Goal: Task Accomplishment & Management: Use online tool/utility

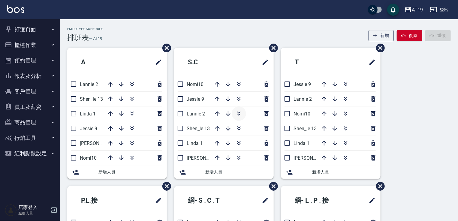
click at [236, 113] on icon "button" at bounding box center [238, 113] width 7 height 7
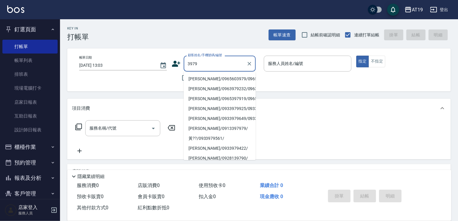
type input "[PERSON_NAME]/0965603979/0965603979"
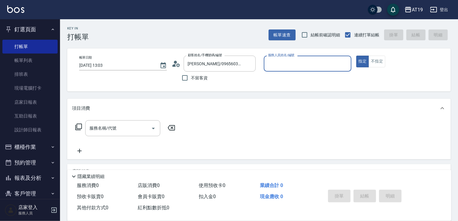
type input "Lannie- 2"
click at [356, 56] on button "指定" at bounding box center [362, 62] width 13 height 12
type button "true"
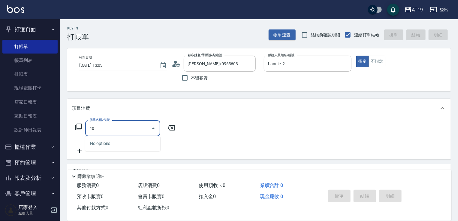
type input "401"
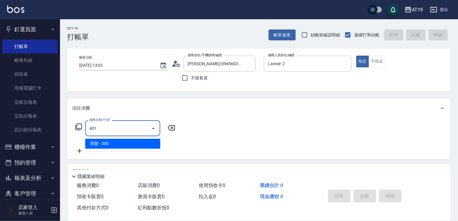
type input "30"
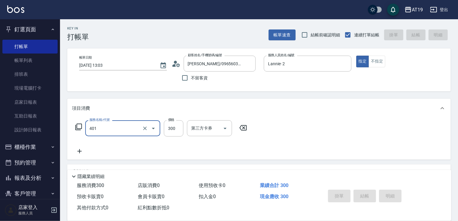
type input "401"
type input "[DATE] 17:33"
type input "0"
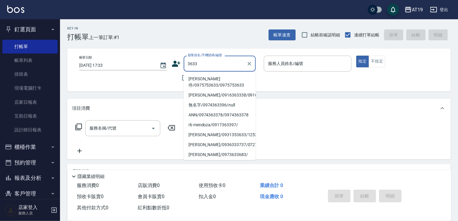
type input "[PERSON_NAME]停/0975753633/0975753633"
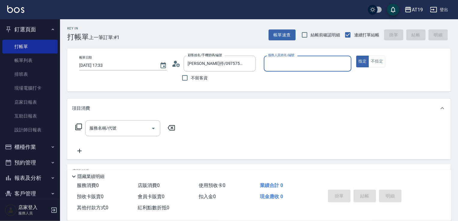
type input "[PERSON_NAME]- 9"
click at [356, 56] on button "指定" at bounding box center [362, 62] width 13 height 12
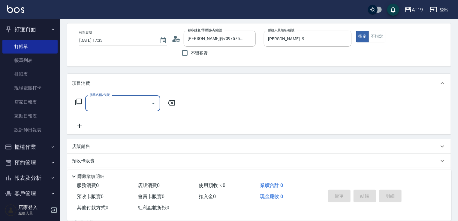
scroll to position [48, 0]
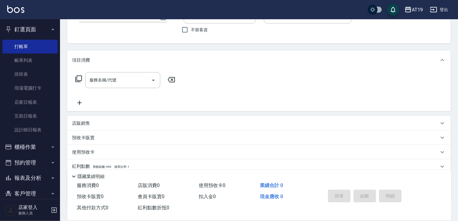
click at [94, 123] on div "店販銷售" at bounding box center [255, 123] width 367 height 6
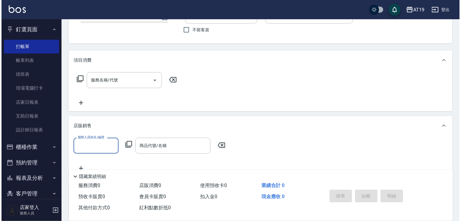
scroll to position [0, 0]
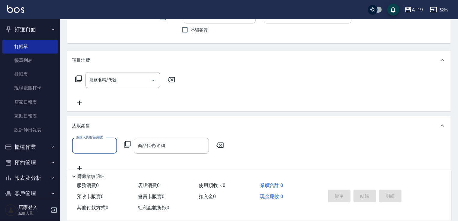
click at [106, 146] on input "服務人員姓名/編號" at bounding box center [95, 145] width 40 height 11
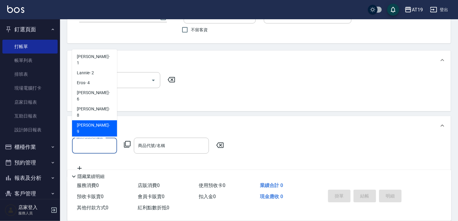
click at [93, 122] on span "[PERSON_NAME] - 9" at bounding box center [94, 128] width 35 height 13
type input "[PERSON_NAME]- 9"
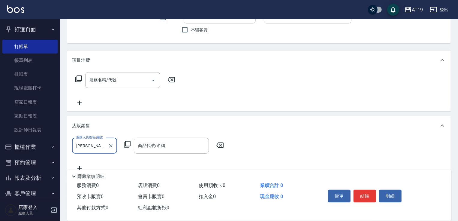
click at [128, 145] on icon at bounding box center [127, 143] width 7 height 7
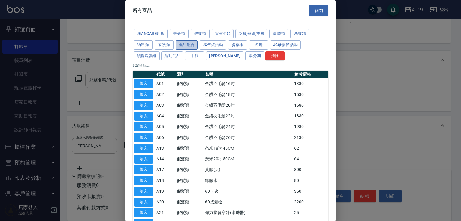
click at [185, 42] on button "產品組合" at bounding box center [187, 44] width 22 height 9
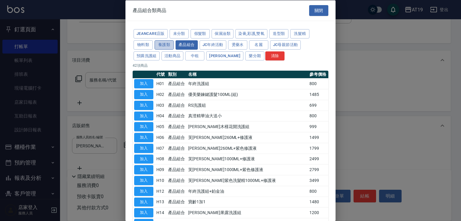
click at [167, 43] on button "養護類" at bounding box center [164, 44] width 19 height 9
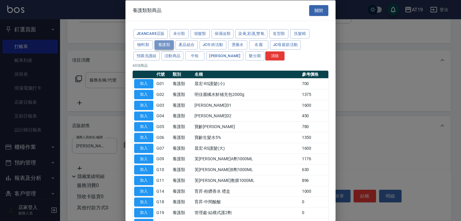
click at [167, 45] on button "養護類" at bounding box center [164, 44] width 19 height 9
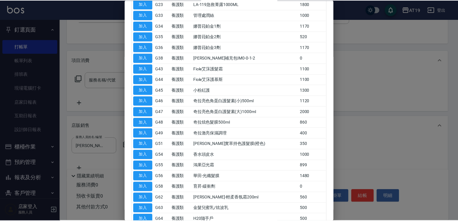
scroll to position [264, 0]
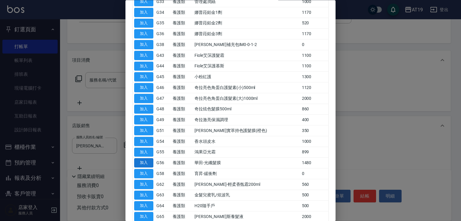
click at [146, 158] on button "加入" at bounding box center [143, 162] width 19 height 9
type input "華田-光纖髮膜"
type input "140"
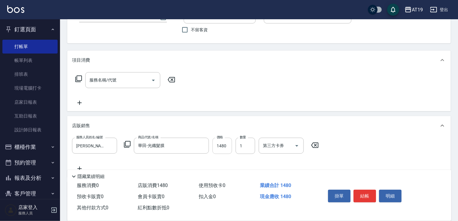
click at [224, 146] on input "1480" at bounding box center [222, 145] width 20 height 16
type input "1"
type input "0"
type input "120"
type input "10"
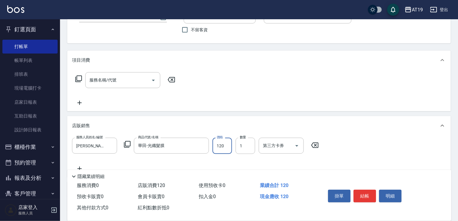
type input "1200"
type input "120"
type input "1200"
click at [128, 144] on icon at bounding box center [127, 143] width 7 height 7
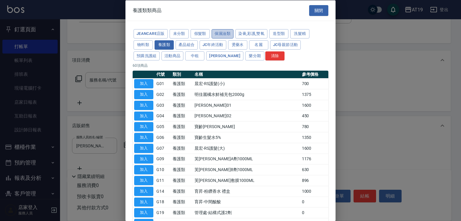
click at [227, 32] on button "保濕油類" at bounding box center [223, 33] width 22 height 9
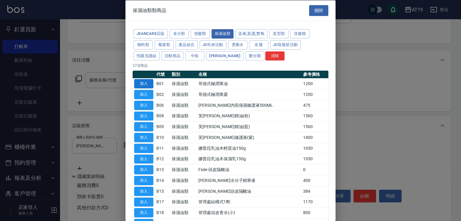
click at [139, 80] on button "加入" at bounding box center [143, 83] width 19 height 9
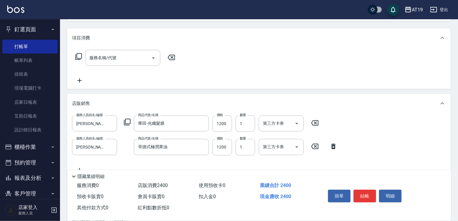
scroll to position [96, 0]
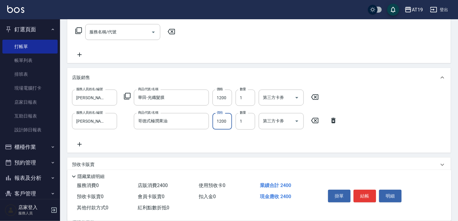
click at [227, 121] on input "1200" at bounding box center [222, 121] width 20 height 16
type input "120"
type input "944"
type input "210"
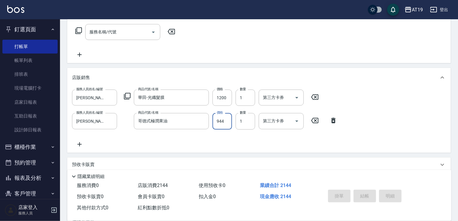
type input "[DATE] 17:36"
type input "0"
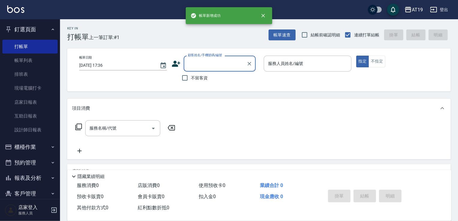
scroll to position [0, 0]
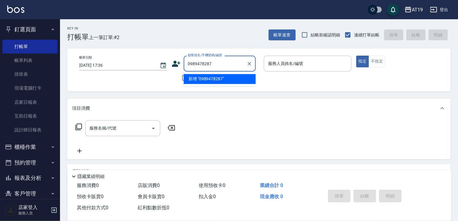
type input "0989478287"
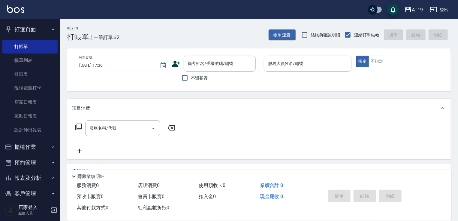
click at [175, 64] on icon at bounding box center [176, 63] width 9 height 9
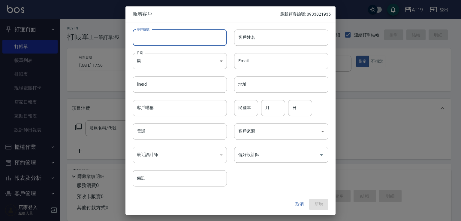
click at [191, 38] on input "客戶編號" at bounding box center [180, 37] width 94 height 16
paste input "0989478287"
type input "0989478287"
click at [173, 134] on input "電話" at bounding box center [180, 131] width 94 height 16
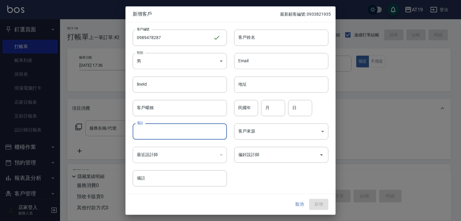
paste input "0989478287"
type input "0989478287"
click at [177, 65] on body "AT19 登出 釘選頁面 打帳單 帳單列表 排班表 現場電腦打卡 店家日報表 互助日報表 設計師日報表 櫃檯作業 打帳單 帳單列表 現金收支登錄 高階收支登錄…" at bounding box center [230, 153] width 461 height 307
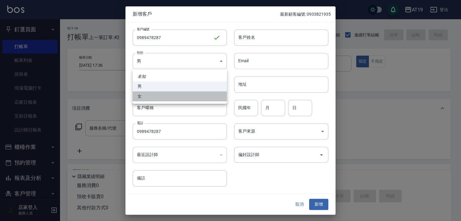
drag, startPoint x: 172, startPoint y: 95, endPoint x: 221, endPoint y: 68, distance: 56.5
click at [173, 94] on li "女" at bounding box center [180, 96] width 94 height 10
type input "[DEMOGRAPHIC_DATA]"
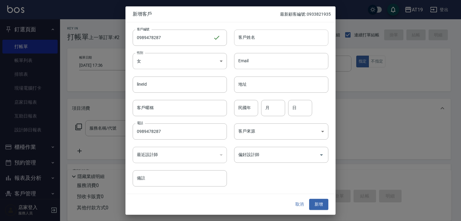
click at [247, 43] on input "客戶姓名" at bounding box center [281, 37] width 94 height 16
type input "5"
type input "[PERSON_NAME]"
type input "84"
type input "01"
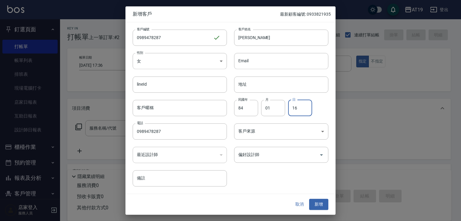
type input "16"
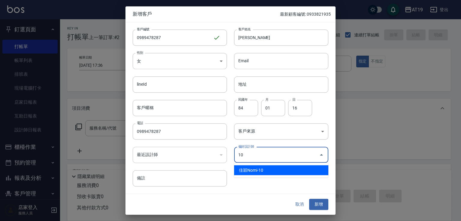
type input "佳穎Nomi"
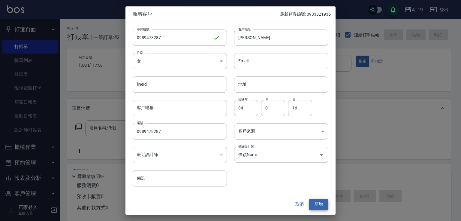
click at [309, 199] on button "新增" at bounding box center [318, 204] width 19 height 11
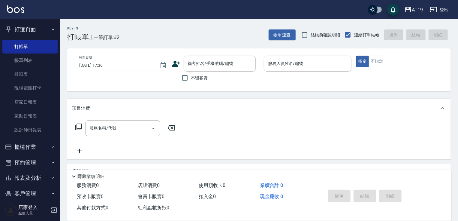
drag, startPoint x: 227, startPoint y: 68, endPoint x: 229, endPoint y: 45, distance: 22.9
click at [227, 67] on input "顧客姓名/手機號碼/編號" at bounding box center [215, 63] width 58 height 11
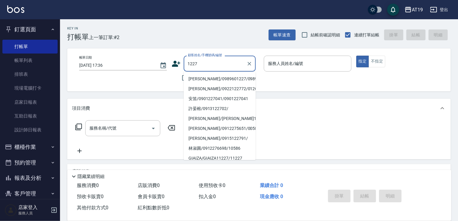
type input "[PERSON_NAME]/0989601227/0989601227"
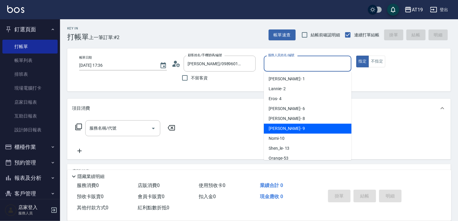
type input "[PERSON_NAME]- 9"
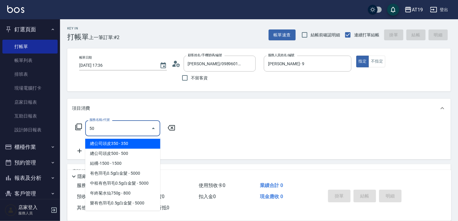
type input "501"
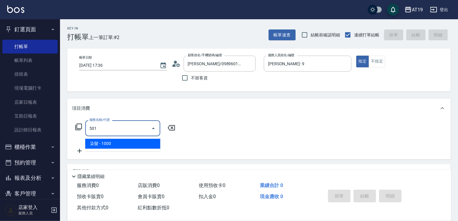
type input "100"
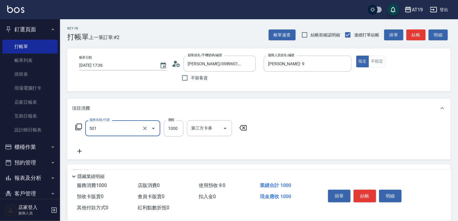
type input "染髮(501)"
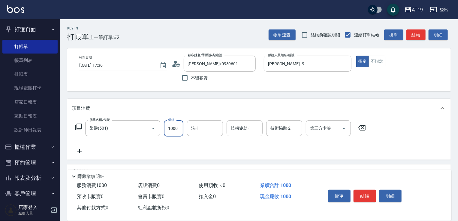
type input "1"
type input "0"
type input "159"
type input "150"
type input "1599"
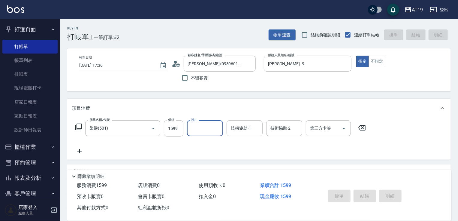
type input "[DATE] 17:37"
type input "0"
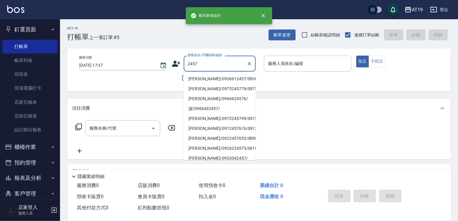
type input "[PERSON_NAME]/0936612457/0936612457"
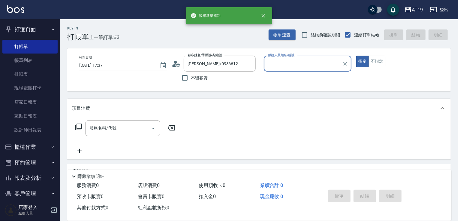
type input "Shen_le- 13"
click at [356, 56] on button "指定" at bounding box center [362, 62] width 13 height 12
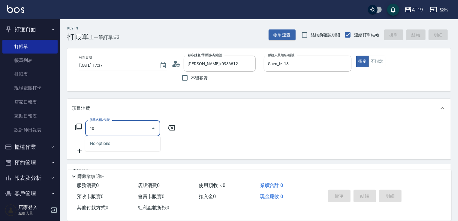
type input "401"
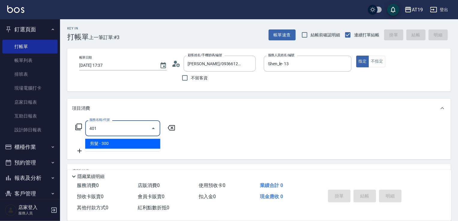
type input "30"
type input "剪髮(401)"
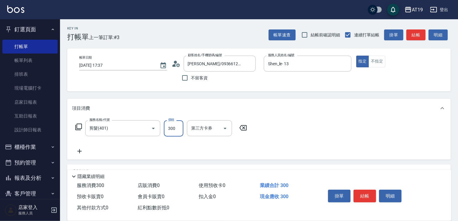
type input "0"
type input "35"
type input "30"
type input "350"
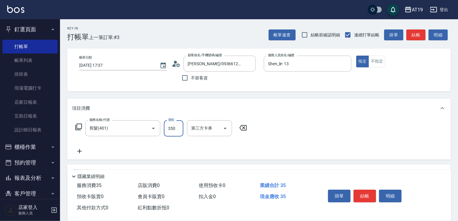
type input "3500"
type input "30"
type input "350"
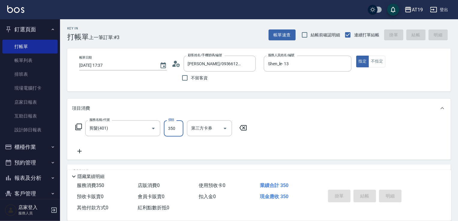
type input "[DATE] 17:38"
type input "0"
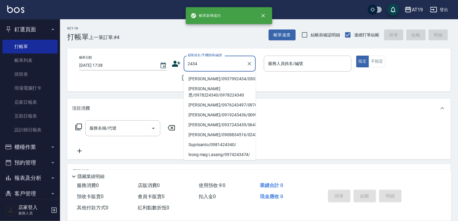
type input "[PERSON_NAME]/0937992434/03036"
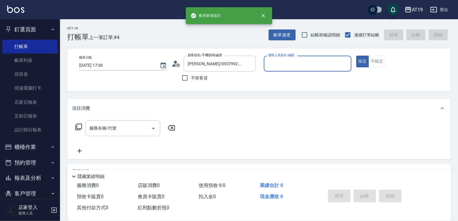
type input "Lannie- 2"
click at [356, 56] on button "指定" at bounding box center [362, 62] width 13 height 12
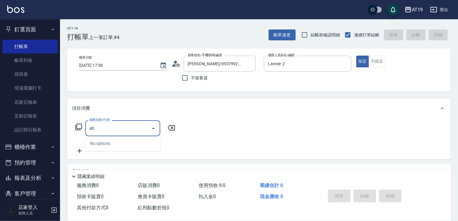
type input "401"
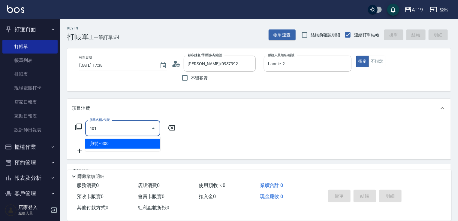
type input "30"
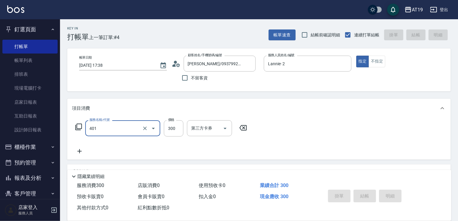
type input "401"
type input "0"
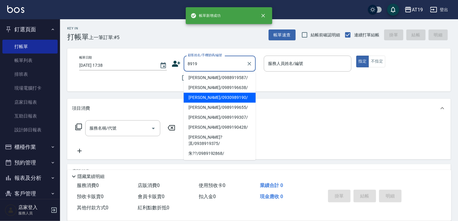
scroll to position [72, 0]
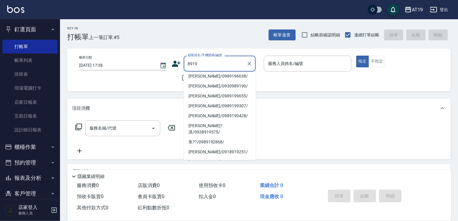
click at [188, 65] on input "8919" at bounding box center [215, 63] width 58 height 11
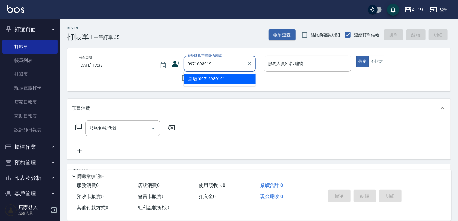
type input "0971698919"
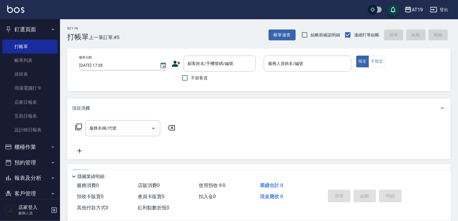
click at [172, 64] on icon at bounding box center [176, 63] width 9 height 9
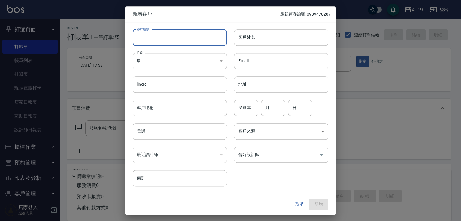
click at [187, 40] on input "客戶編號" at bounding box center [180, 37] width 94 height 16
paste input "0971698919"
type input "0971698919"
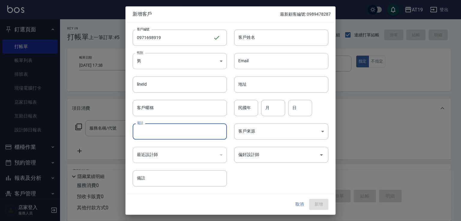
click at [171, 127] on input "電話" at bounding box center [180, 131] width 94 height 16
paste input "0971698919"
type input "0971698919"
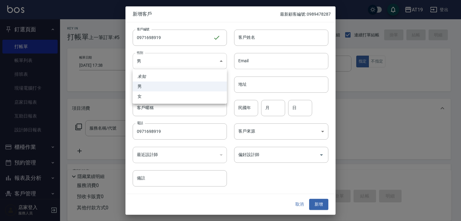
click at [173, 62] on body "AT19 登出 釘選頁面 打帳單 帳單列表 排班表 現場電腦打卡 店家日報表 互助日報表 設計師日報表 櫃檯作業 打帳單 帳單列表 現金收支登錄 高階收支登錄…" at bounding box center [230, 153] width 461 height 307
drag, startPoint x: 174, startPoint y: 96, endPoint x: 185, endPoint y: 90, distance: 12.2
click at [175, 95] on li "女" at bounding box center [180, 96] width 94 height 10
type input "[DEMOGRAPHIC_DATA]"
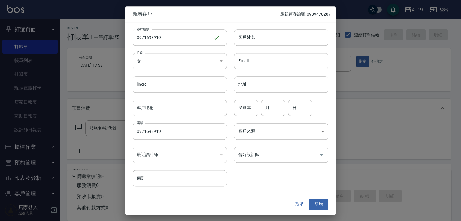
drag, startPoint x: 243, startPoint y: 36, endPoint x: 240, endPoint y: 26, distance: 10.6
click at [243, 36] on input "客戶姓名" at bounding box center [281, 37] width 94 height 16
type input "[PERSON_NAME]"
type input "01"
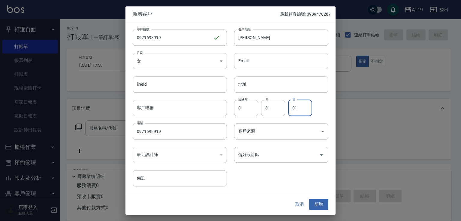
type input "01"
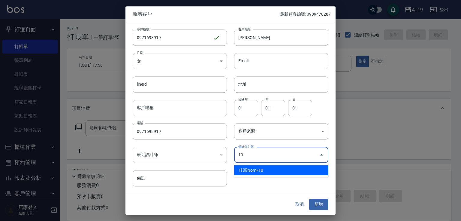
type input "佳穎Nomi"
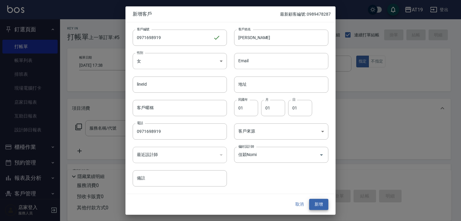
click at [309, 199] on button "新增" at bounding box center [318, 204] width 19 height 11
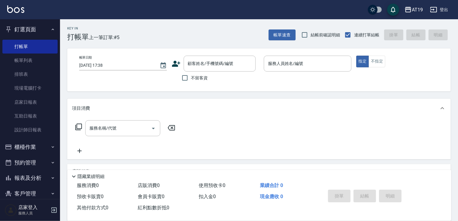
drag, startPoint x: 233, startPoint y: 64, endPoint x: 244, endPoint y: 50, distance: 17.3
click at [234, 63] on input "顧客姓名/手機號碼/編號" at bounding box center [215, 63] width 58 height 11
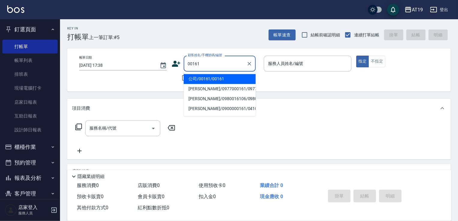
type input "公司/00161/00161"
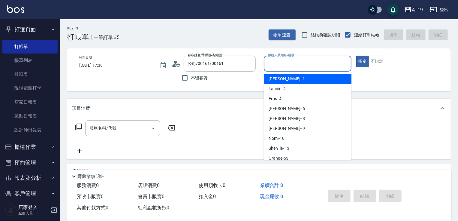
type input "Linda- 1"
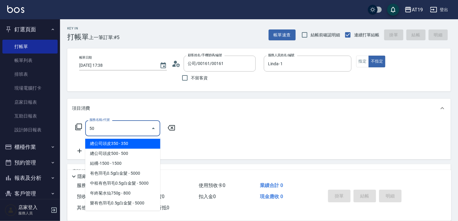
type input "501"
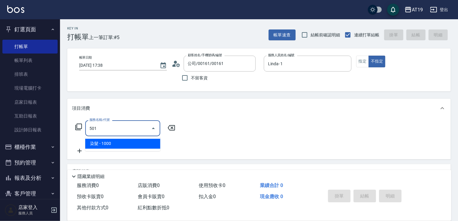
type input "100"
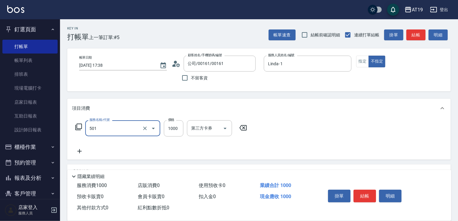
type input "染髮(501)"
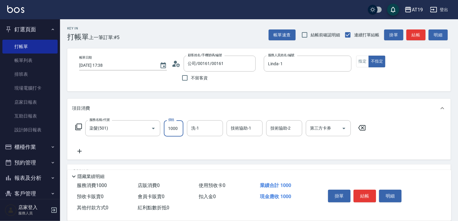
type input "0"
type input "16"
type input "10"
type input "1600"
type input "160"
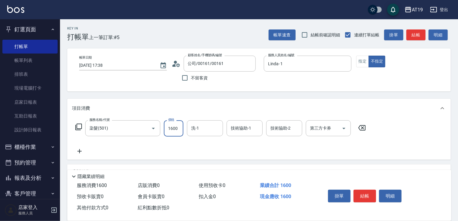
type input "1600"
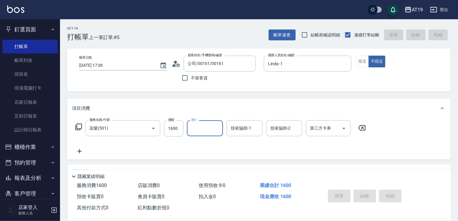
type input "[DATE] 17:40"
type input "0"
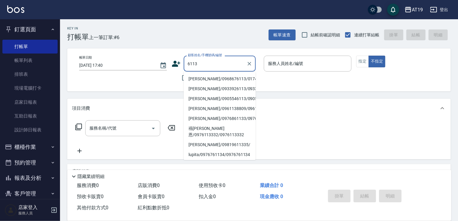
type input "[PERSON_NAME]/0968676113/01747"
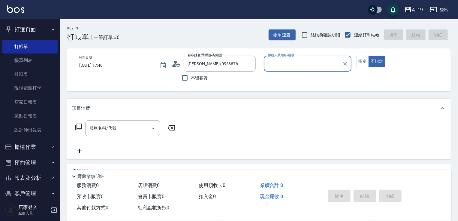
type input "Eros- 4"
click at [368, 56] on button "不指定" at bounding box center [376, 62] width 17 height 12
type button "false"
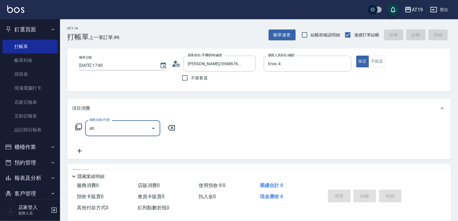
type input "401"
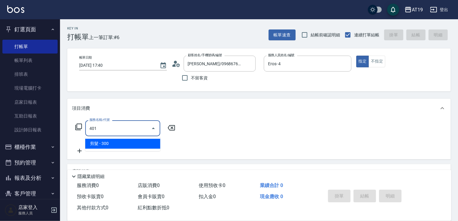
type input "30"
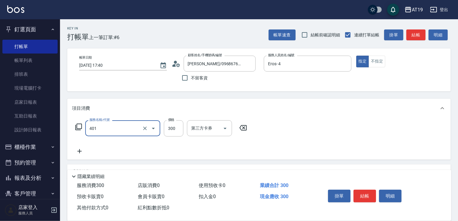
type input "剪髮(401)"
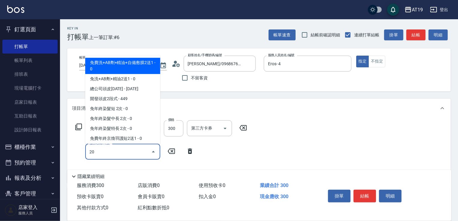
type input "201"
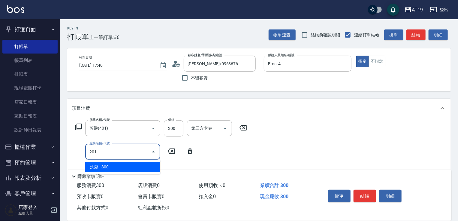
type input "60"
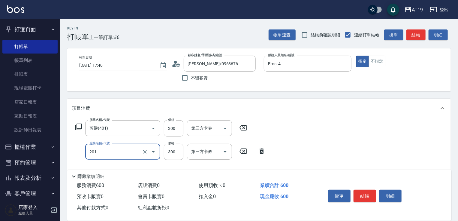
type input "洗髮(201)"
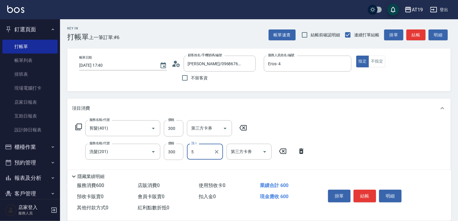
type input "5"
type input "Orange-53"
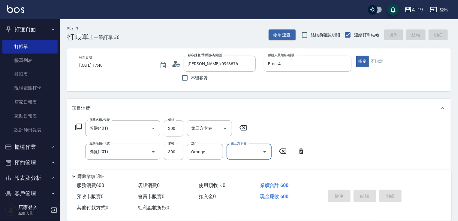
type input "[DATE] 17:41"
type input "0"
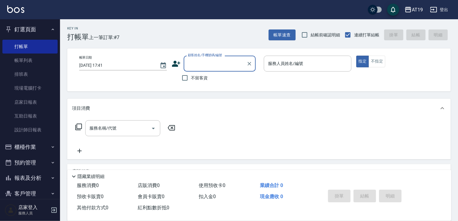
click at [228, 62] on input "顧客姓名/手機號碼/編號" at bounding box center [215, 63] width 58 height 11
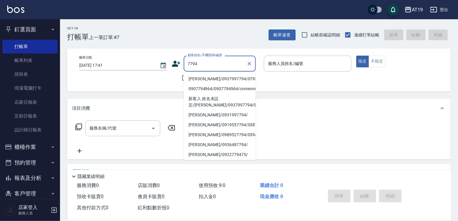
type input "[PERSON_NAME]/0937997794/07931"
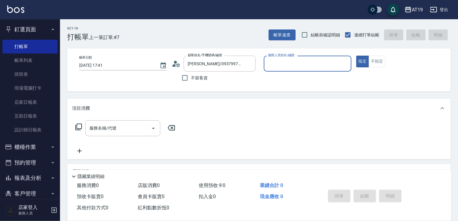
type input "Lannie- 2"
click at [356, 56] on button "指定" at bounding box center [362, 62] width 13 height 12
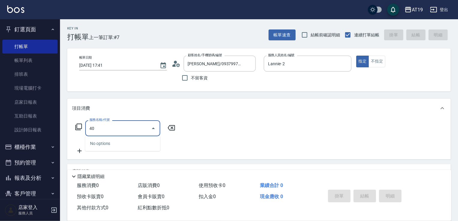
type input "401"
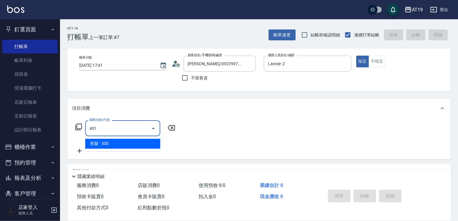
type input "30"
type input "剪髮(401)"
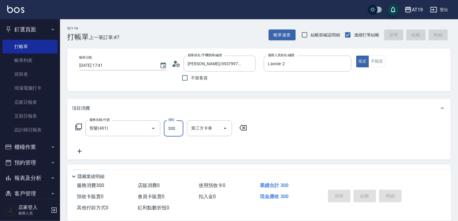
type input "[DATE] 17:42"
type input "0"
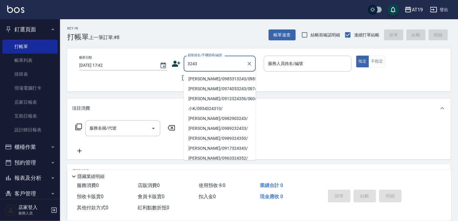
type input "[PERSON_NAME]/0985313243/0985313243"
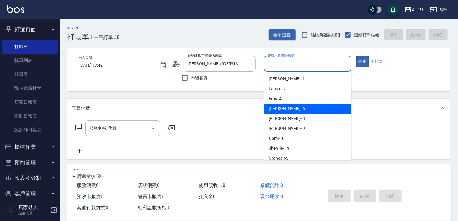
type input "[PERSON_NAME]- 6"
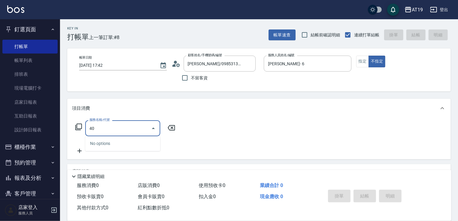
type input "401"
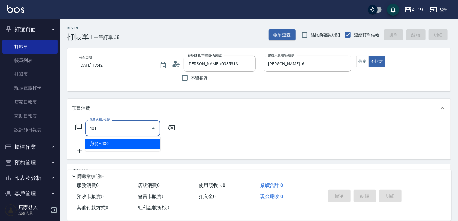
type input "30"
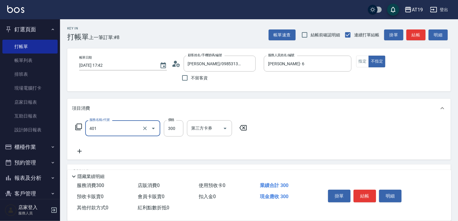
type input "剪髮(401)"
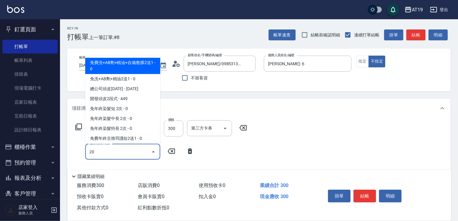
type input "201"
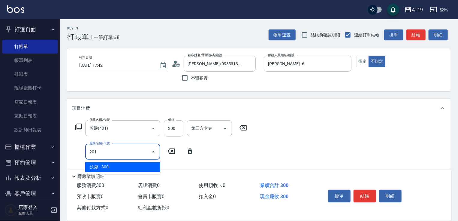
type input "60"
type input "洗髮(201)"
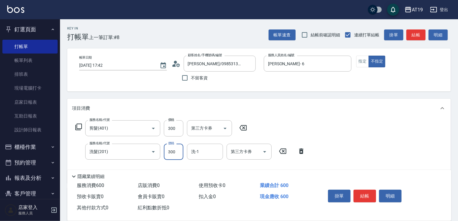
type input "4"
type input "30"
type input "400"
type input "70"
type input "400"
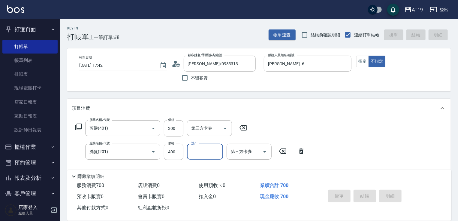
type input "0"
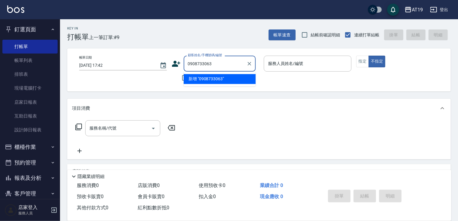
type input "0908733063"
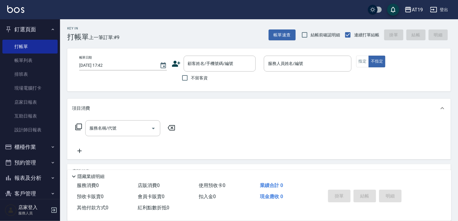
click at [173, 61] on icon at bounding box center [176, 63] width 9 height 9
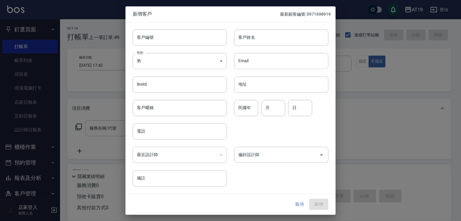
drag, startPoint x: 191, startPoint y: 24, endPoint x: 190, endPoint y: 29, distance: 4.8
click at [190, 28] on div "客戶編號 客戶編號" at bounding box center [175, 33] width 101 height 23
click at [191, 34] on input "客戶編號" at bounding box center [180, 37] width 94 height 16
paste input "0908733063"
type input "0908733063"
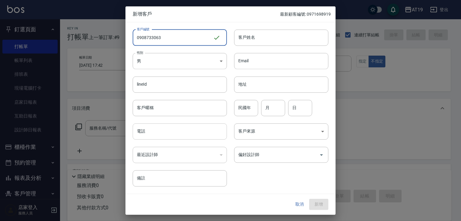
paste input "0908733063"
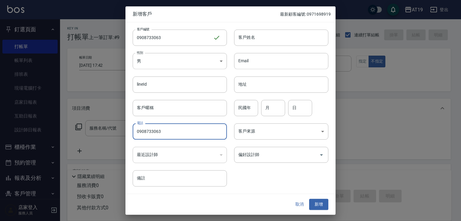
click at [172, 128] on input "0908733063" at bounding box center [180, 131] width 94 height 16
type input "0908733063"
click at [250, 36] on input "客戶姓名" at bounding box center [281, 37] width 94 height 16
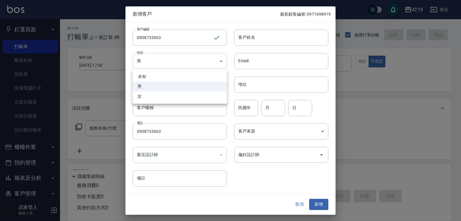
click at [190, 60] on body "AT19 登出 釘選頁面 打帳單 帳單列表 排班表 現場電腦打卡 店家日報表 互助日報表 設計師日報表 櫃檯作業 打帳單 帳單列表 現金收支登錄 高階收支登錄…" at bounding box center [230, 153] width 461 height 307
drag, startPoint x: 200, startPoint y: 95, endPoint x: 215, endPoint y: 84, distance: 18.8
click at [205, 92] on li "女" at bounding box center [180, 96] width 94 height 10
type input "[DEMOGRAPHIC_DATA]"
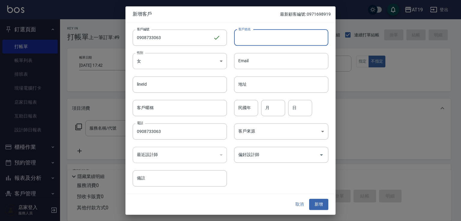
click at [255, 41] on input "客戶姓名" at bounding box center [281, 37] width 94 height 16
type input "簡瑀頡"
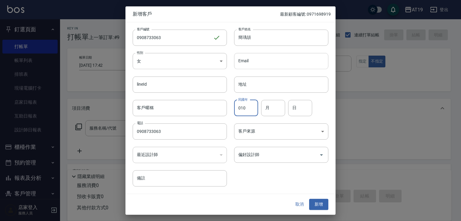
type input "010"
type input "1"
type input "01"
click at [316, 203] on button "新增" at bounding box center [318, 204] width 19 height 11
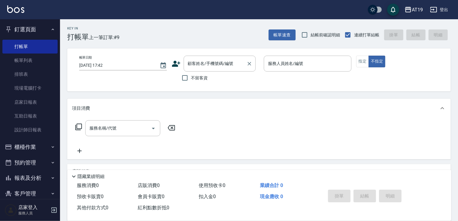
drag, startPoint x: 214, startPoint y: 65, endPoint x: 215, endPoint y: 53, distance: 12.4
click at [214, 64] on input "顧客姓名/手機號碼/編號" at bounding box center [215, 63] width 58 height 11
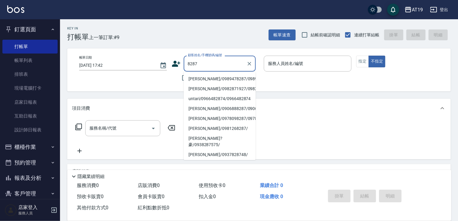
type input "[PERSON_NAME]/0989478287/0989478287"
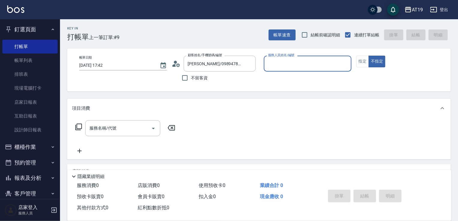
type input "Nomi-10"
click at [368, 56] on button "不指定" at bounding box center [376, 62] width 17 height 12
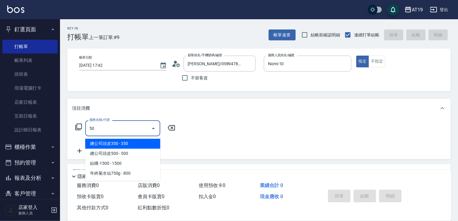
type input "501"
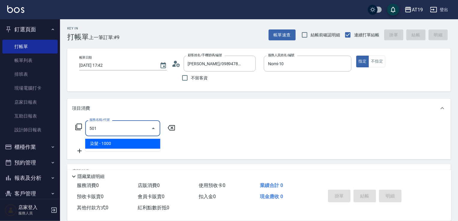
type input "100"
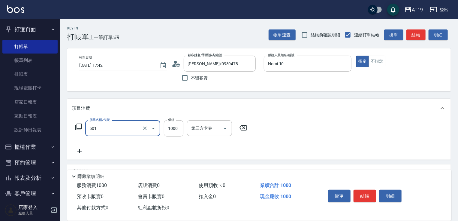
type input "染髮(501)"
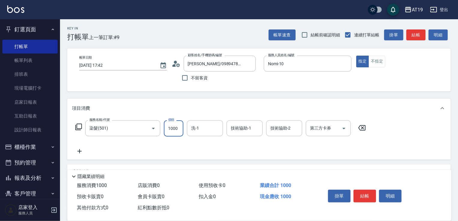
type input "1"
type input "0"
type input "11"
type input "10"
type input "118"
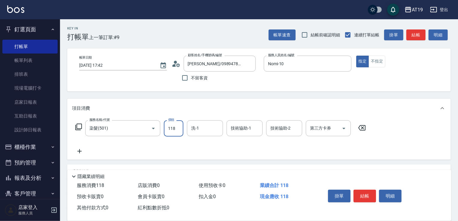
type input "110"
type input "1180"
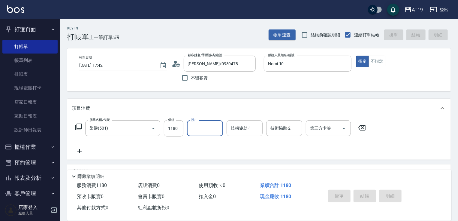
type input "[DATE] 17:45"
type input "0"
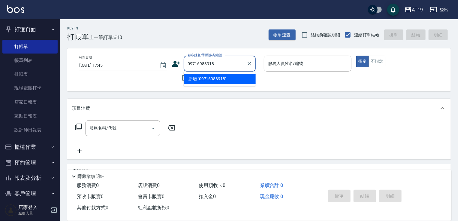
type input "09716988918"
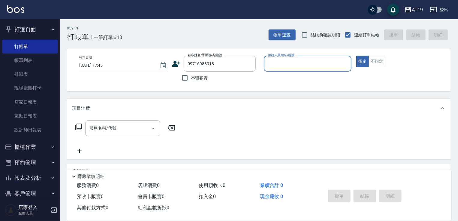
click at [356, 56] on button "指定" at bounding box center [362, 62] width 13 height 12
type input "Nomi-10"
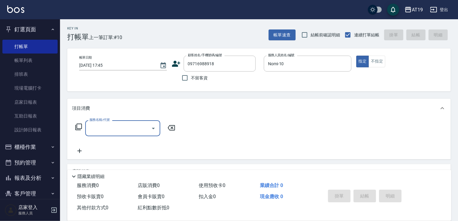
type input "1"
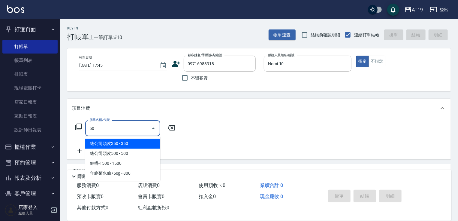
type input "501"
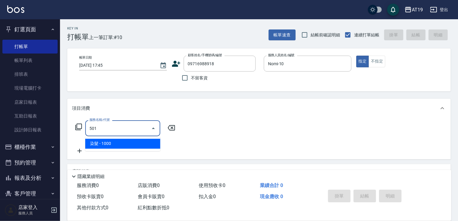
type input "100"
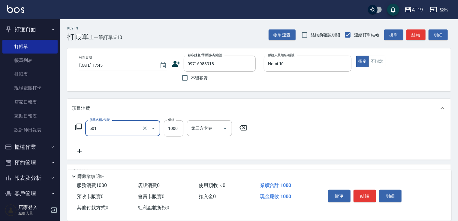
type input "染髮(501)"
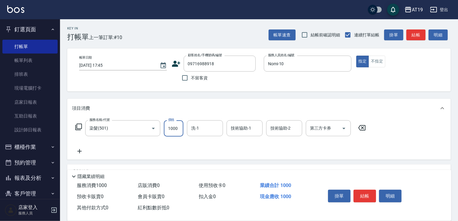
type input "0"
type input "15"
type input "10"
type input "155"
type input "150"
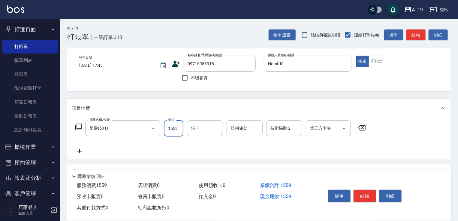
type input "1559"
click at [174, 62] on icon at bounding box center [176, 64] width 8 height 6
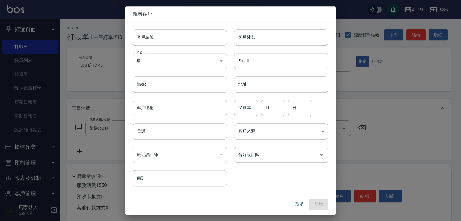
type input "09716988918"
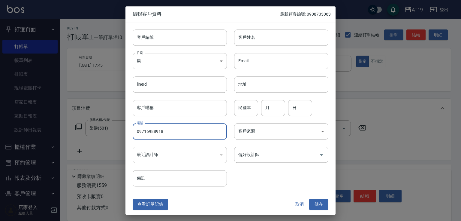
drag, startPoint x: 167, startPoint y: 133, endPoint x: 130, endPoint y: 128, distance: 37.1
click at [130, 128] on div "電話 [PHONE_NUMBER] 電話" at bounding box center [175, 127] width 101 height 23
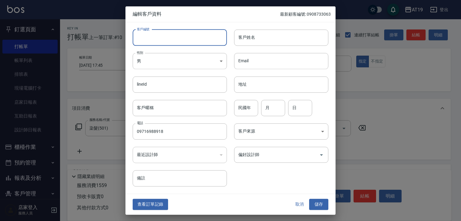
click at [161, 35] on input "客戶編號" at bounding box center [180, 37] width 94 height 16
type input "ㄒ"
paste input "09716988918"
type input "09716988918"
click at [250, 42] on input "客戶姓名" at bounding box center [281, 37] width 94 height 16
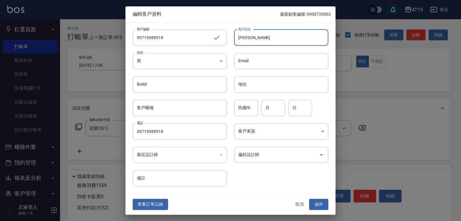
type input "彭"
click at [247, 112] on input "民國年" at bounding box center [246, 108] width 24 height 16
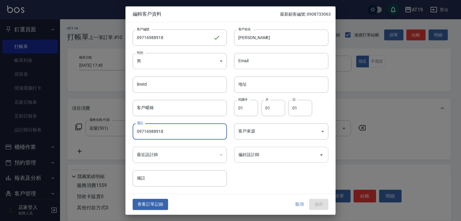
click at [262, 155] on input "偏好設計師" at bounding box center [277, 154] width 80 height 11
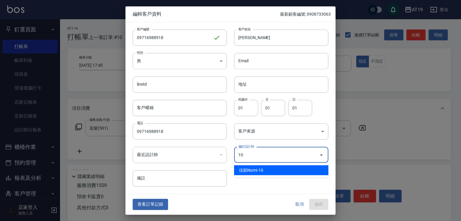
click at [298, 171] on li "佳穎Nomi-10" at bounding box center [281, 170] width 94 height 10
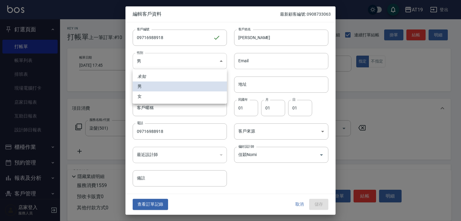
click at [188, 55] on body "AT19 登出 釘選頁面 打帳單 帳單列表 排班表 現場電腦打卡 店家日報表 互助日報表 設計師日報表 櫃檯作業 打帳單 帳單列表 現金收支登錄 高階收支登錄…" at bounding box center [230, 154] width 461 height 308
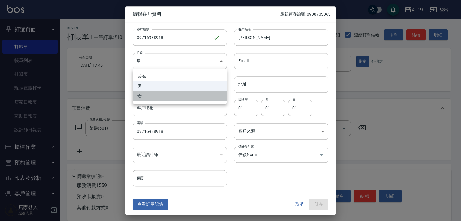
click at [171, 94] on li "女" at bounding box center [180, 96] width 94 height 10
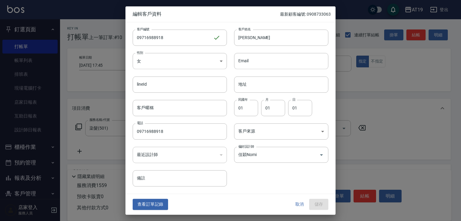
click at [214, 151] on div "​" at bounding box center [180, 154] width 94 height 16
click at [322, 204] on div "取消 儲存" at bounding box center [309, 204] width 38 height 11
drag, startPoint x: 162, startPoint y: 36, endPoint x: 134, endPoint y: 36, distance: 28.2
click at [134, 36] on input "09716988918" at bounding box center [173, 37] width 80 height 16
click at [164, 132] on input "09716988918" at bounding box center [180, 131] width 94 height 16
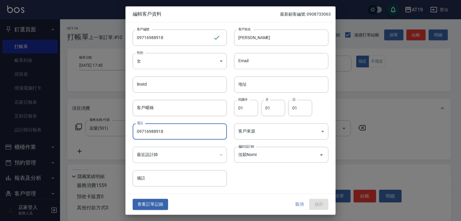
click at [169, 134] on input "09716988918" at bounding box center [180, 131] width 94 height 16
click at [167, 131] on input "09716988918" at bounding box center [180, 131] width 94 height 16
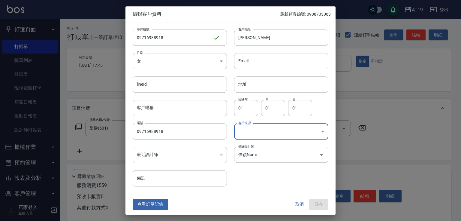
click at [322, 205] on div "取消 儲存" at bounding box center [309, 204] width 38 height 11
click at [302, 205] on button "取消" at bounding box center [299, 204] width 19 height 11
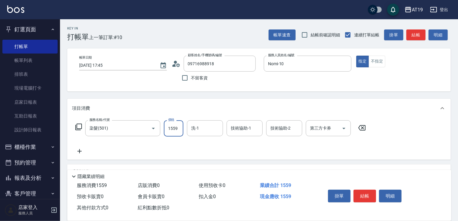
click at [177, 128] on input "1559" at bounding box center [174, 128] width 20 height 16
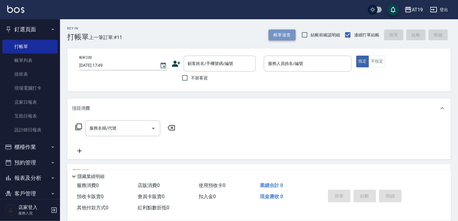
click at [287, 32] on button "帳單速查" at bounding box center [282, 34] width 27 height 11
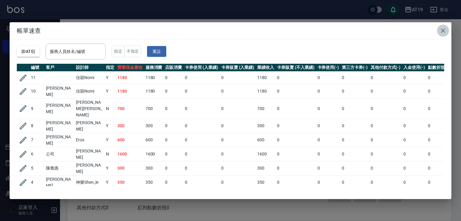
click at [445, 31] on icon "button" at bounding box center [442, 30] width 7 height 7
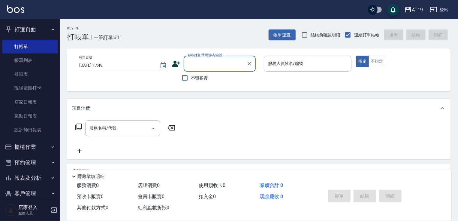
drag, startPoint x: 220, startPoint y: 65, endPoint x: 241, endPoint y: 0, distance: 68.5
click at [222, 62] on input "顧客姓名/手機號碼/編號" at bounding box center [215, 63] width 58 height 11
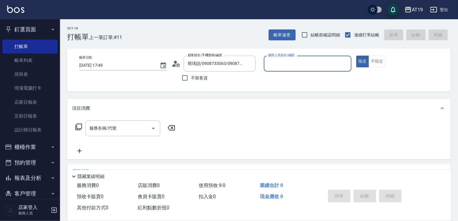
click at [356, 56] on button "指定" at bounding box center [362, 62] width 13 height 12
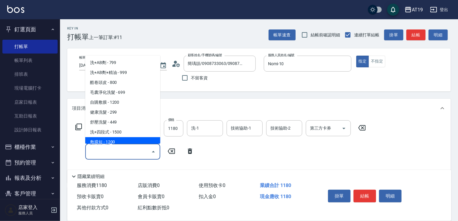
click at [114, 157] on div "服務名稱/代號" at bounding box center [122, 151] width 75 height 16
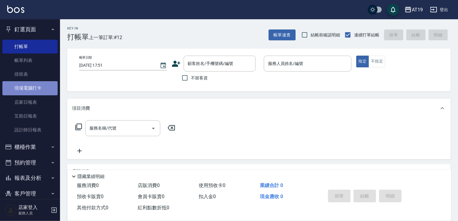
click at [35, 89] on link "現場電腦打卡" at bounding box center [29, 88] width 55 height 14
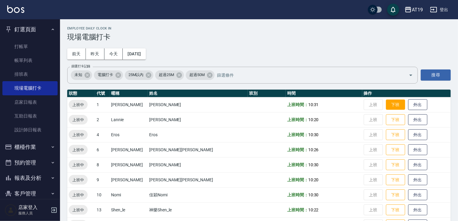
click at [386, 104] on button "下班" at bounding box center [395, 104] width 19 height 11
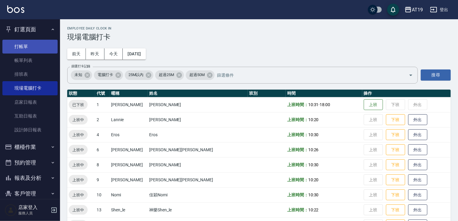
click at [22, 43] on link "打帳單" at bounding box center [29, 47] width 55 height 14
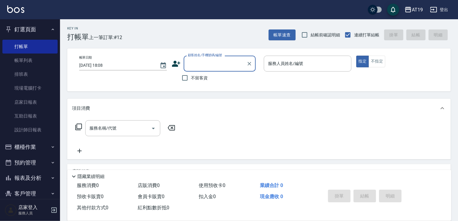
click at [230, 63] on input "顧客姓名/手機號碼/編號" at bounding box center [215, 63] width 58 height 11
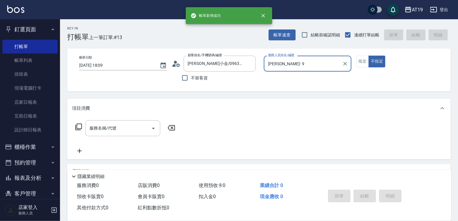
click at [368, 56] on button "不指定" at bounding box center [376, 62] width 17 height 12
